Goal: Transaction & Acquisition: Purchase product/service

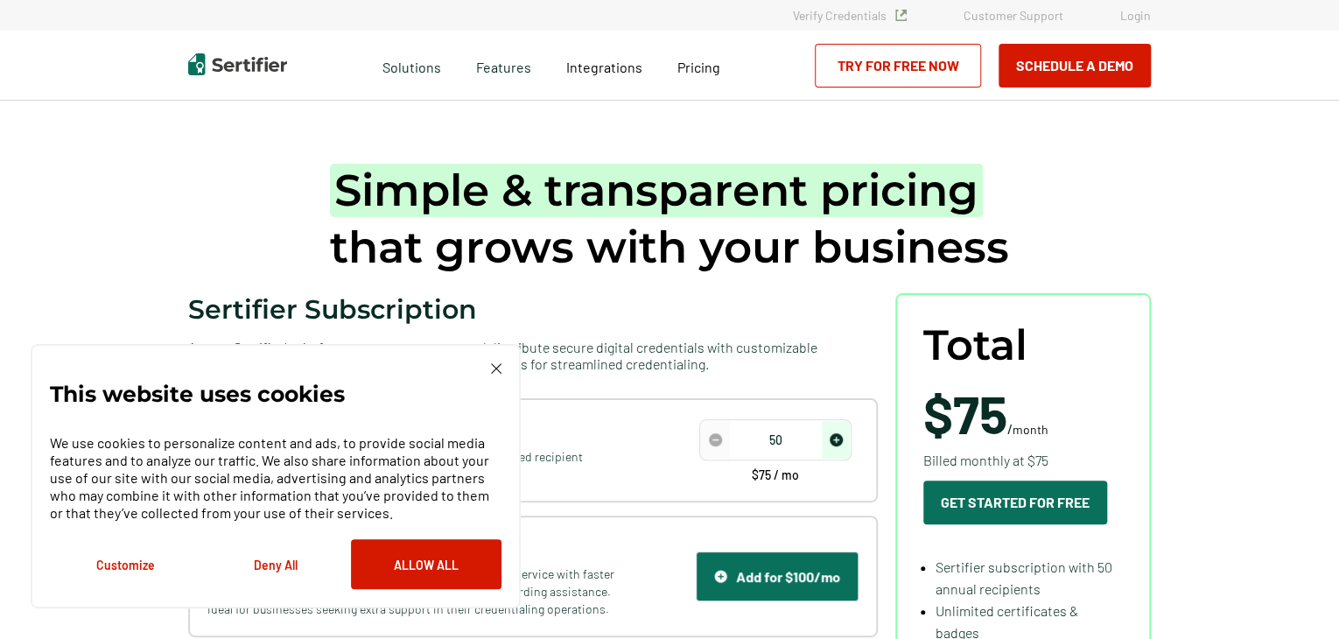
click at [504, 371] on div "This website uses cookies We use cookies to personalize content and ads, to pro…" at bounding box center [276, 476] width 490 height 264
click at [494, 363] on img at bounding box center [496, 368] width 11 height 11
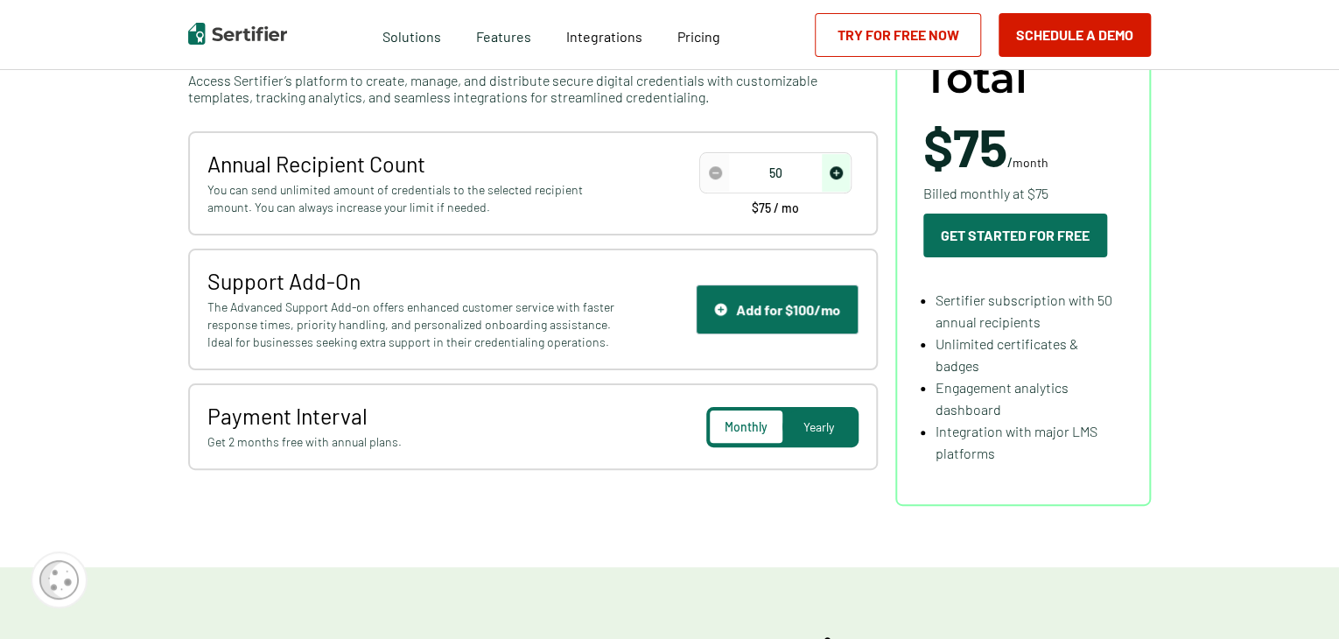
scroll to position [268, 0]
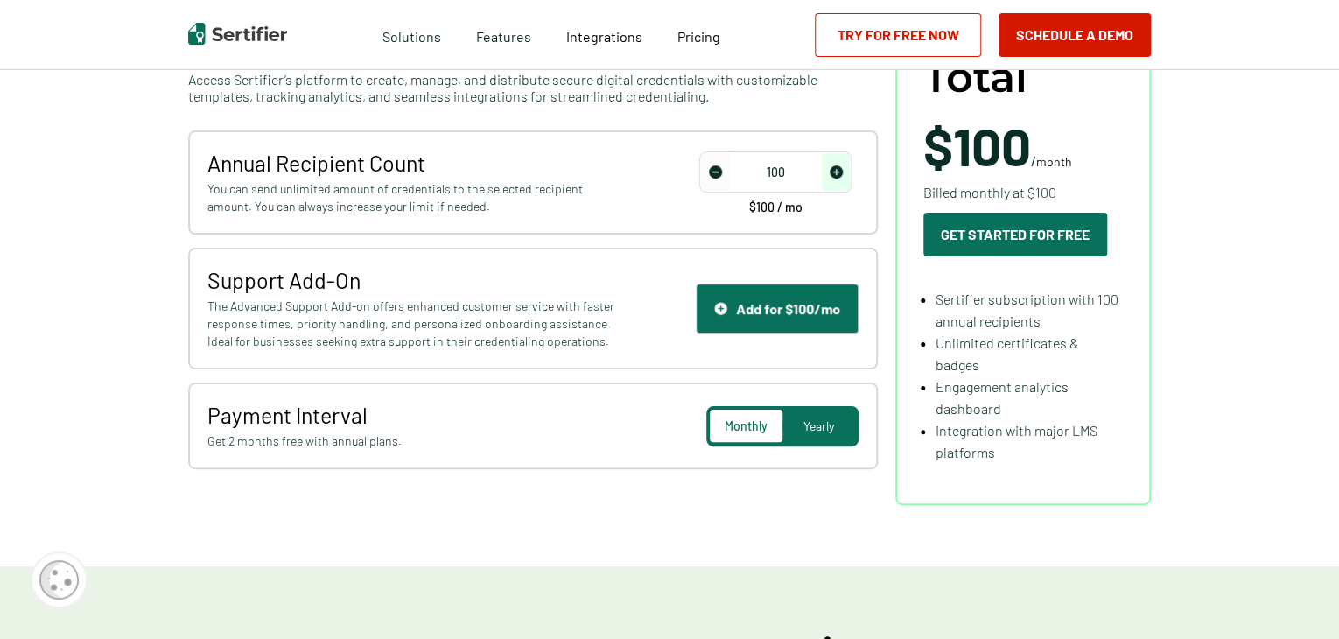
click at [840, 165] on img "increase number" at bounding box center [836, 171] width 13 height 13
click at [824, 420] on span "Yearly" at bounding box center [818, 425] width 31 height 15
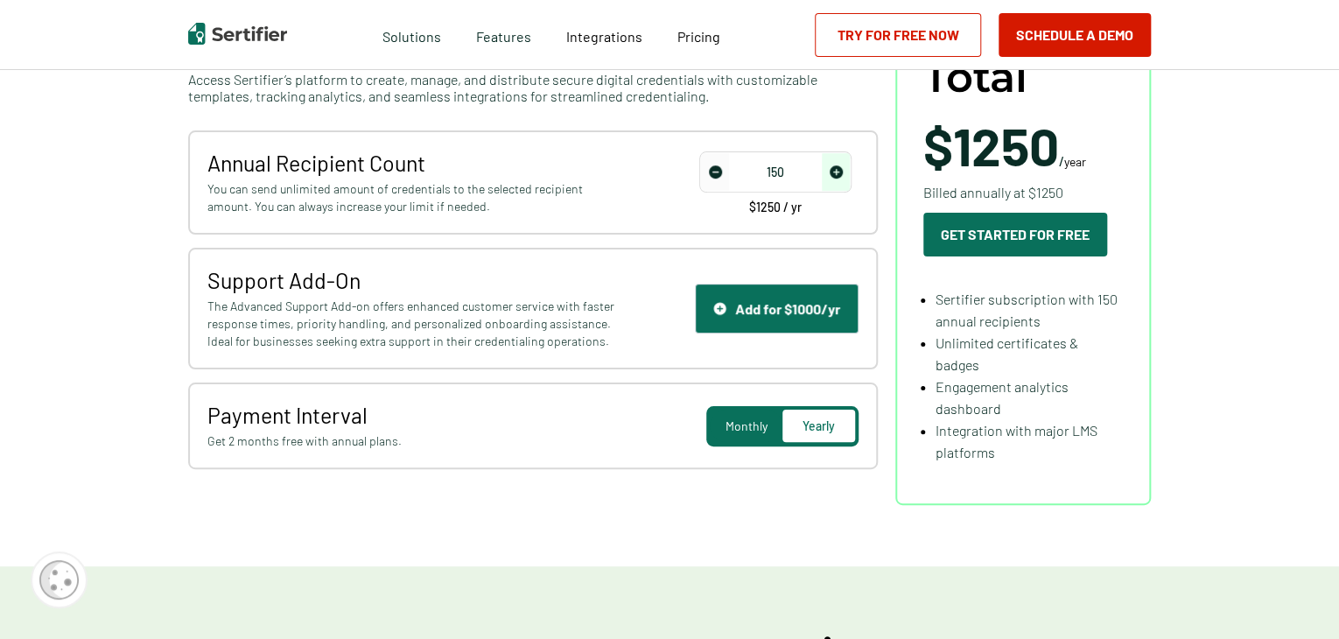
click at [707, 181] on span "decrease number" at bounding box center [715, 172] width 28 height 38
type input "50"
click at [707, 181] on span "decrease number" at bounding box center [715, 172] width 28 height 38
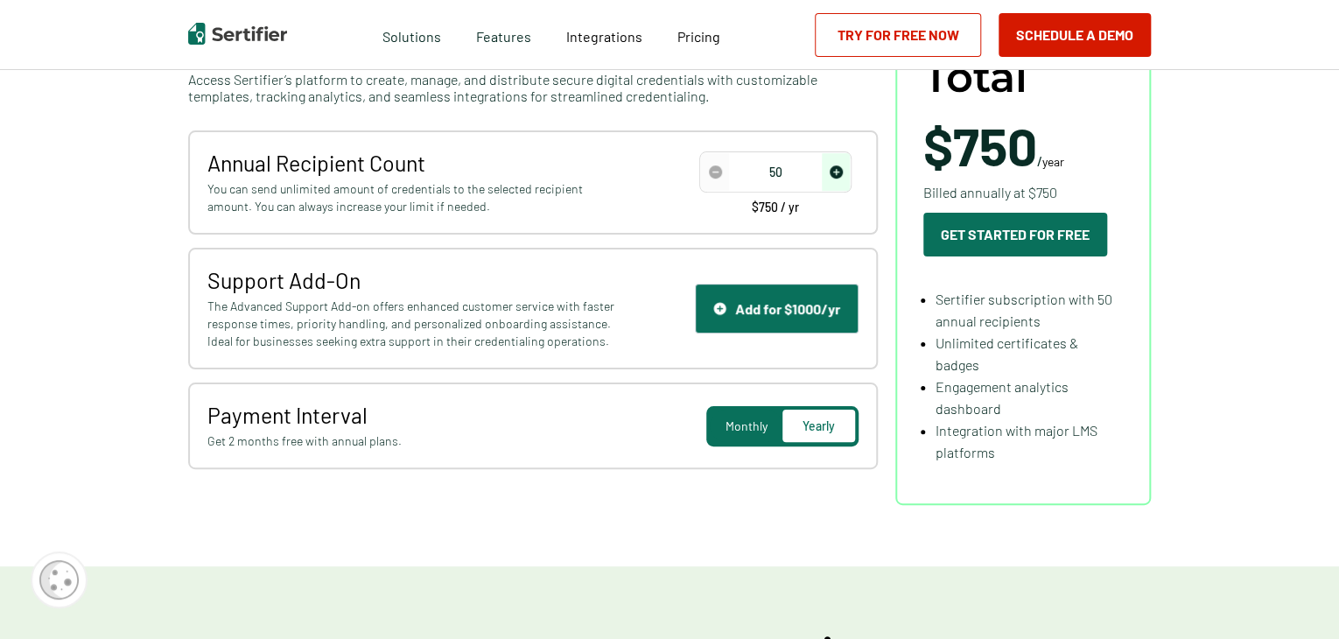
drag, startPoint x: 707, startPoint y: 181, endPoint x: 672, endPoint y: 209, distance: 44.8
click at [672, 209] on div "Annual Recipient Count You can send unlimited amount of credentials to the sele…" at bounding box center [533, 182] width 690 height 104
